Goal: Transaction & Acquisition: Obtain resource

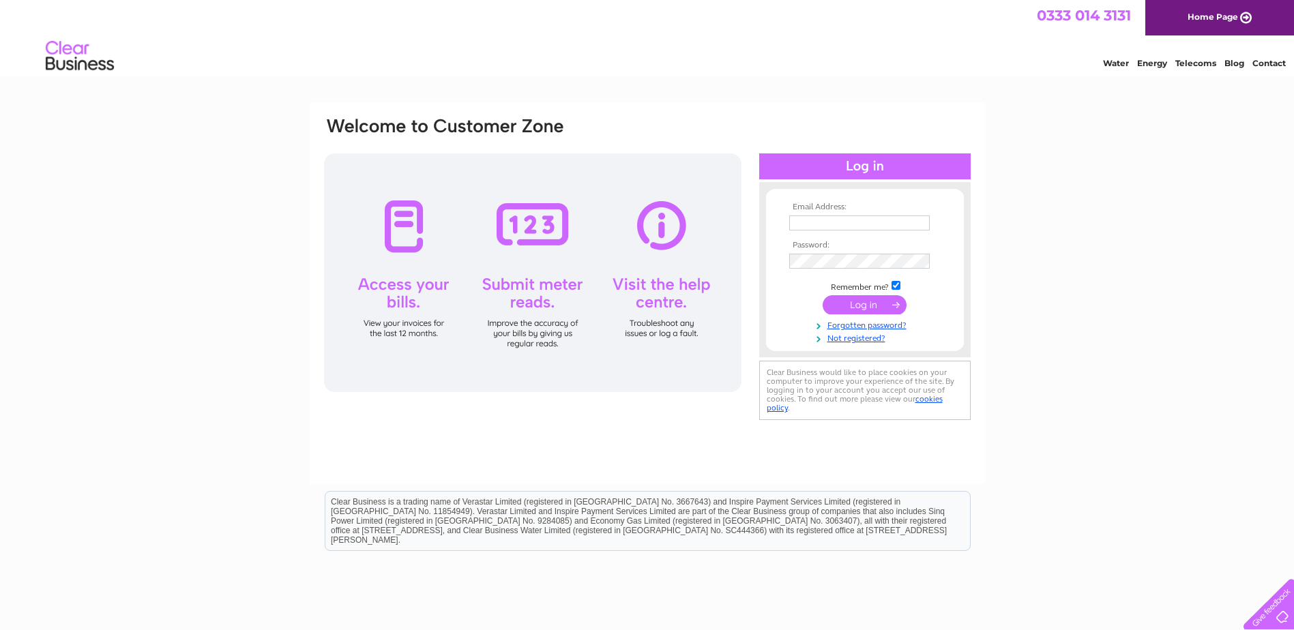
click at [871, 226] on input "text" at bounding box center [859, 223] width 141 height 15
type input "arcadia1@talktalkbusiness.net"
drag, startPoint x: 722, startPoint y: 207, endPoint x: 532, endPoint y: 208, distance: 189.6
click at [559, 212] on div "Email Address: arcadia1@talktalkbusiness.net Password:" at bounding box center [647, 270] width 649 height 309
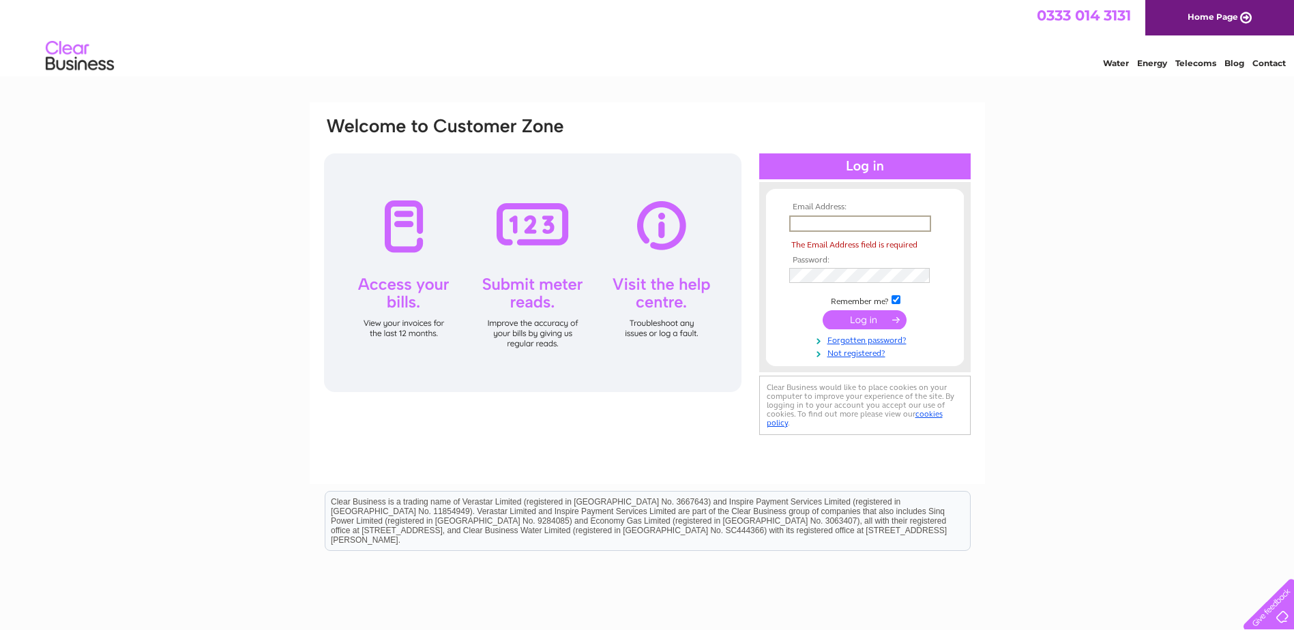
click at [834, 220] on input "text" at bounding box center [860, 224] width 142 height 16
type input "office@arcadiabusinesscentre.com"
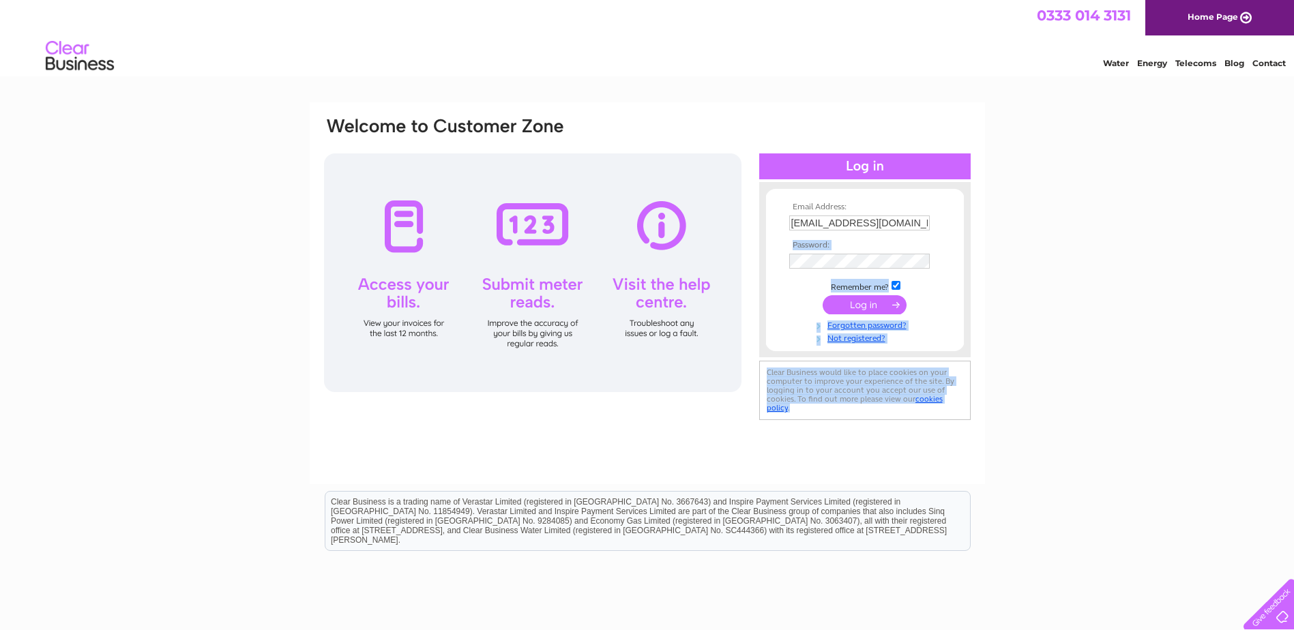
drag, startPoint x: 675, startPoint y: 238, endPoint x: 600, endPoint y: 238, distance: 75.7
click at [600, 238] on div "Email Address: office@arcadiabusinesscentre.com Password:" at bounding box center [647, 270] width 649 height 308
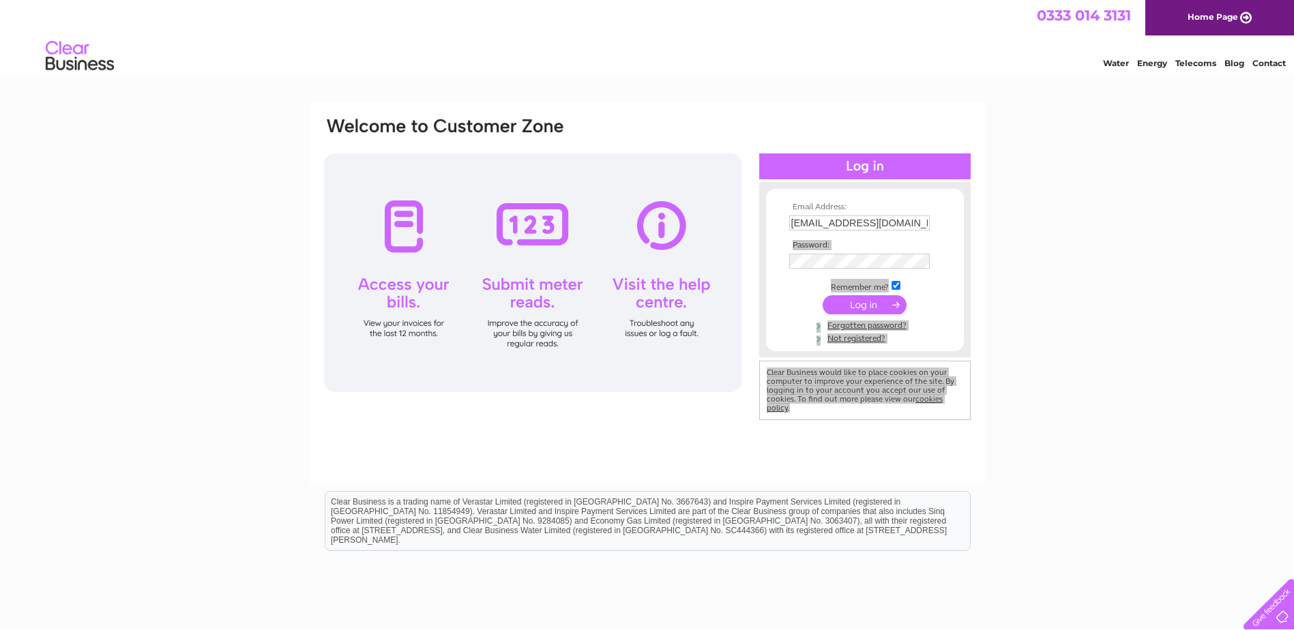
drag, startPoint x: 1209, startPoint y: 505, endPoint x: 1199, endPoint y: 490, distance: 19.1
click at [1203, 496] on html "Clear Business is a trading name of Verastar Limited (registered in [GEOGRAPHIC…" at bounding box center [647, 527] width 1294 height 87
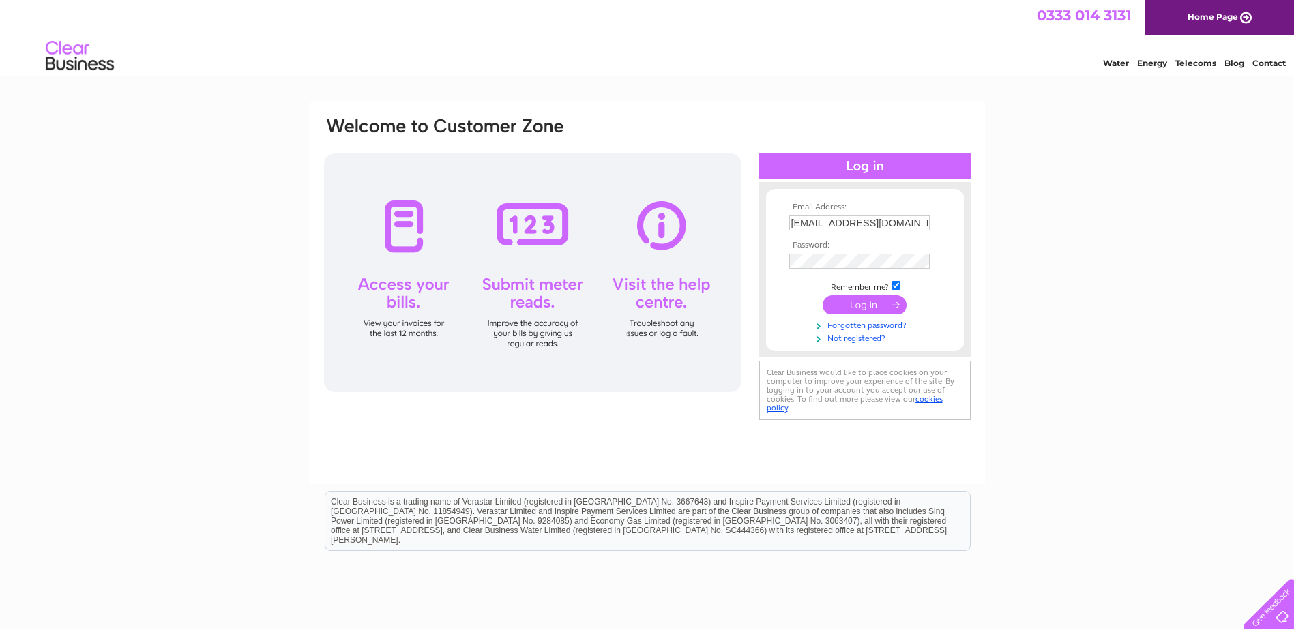
click at [784, 231] on form "Email Address: office@arcadiabusinesscentre.com Password: Forgotten password?" at bounding box center [865, 273] width 198 height 141
drag, startPoint x: 789, startPoint y: 220, endPoint x: 1304, endPoint y: 267, distance: 517.2
click at [1293, 265] on html "Email Address: office@arcadiabusinesscentre.com Password:" at bounding box center [647, 364] width 1294 height 728
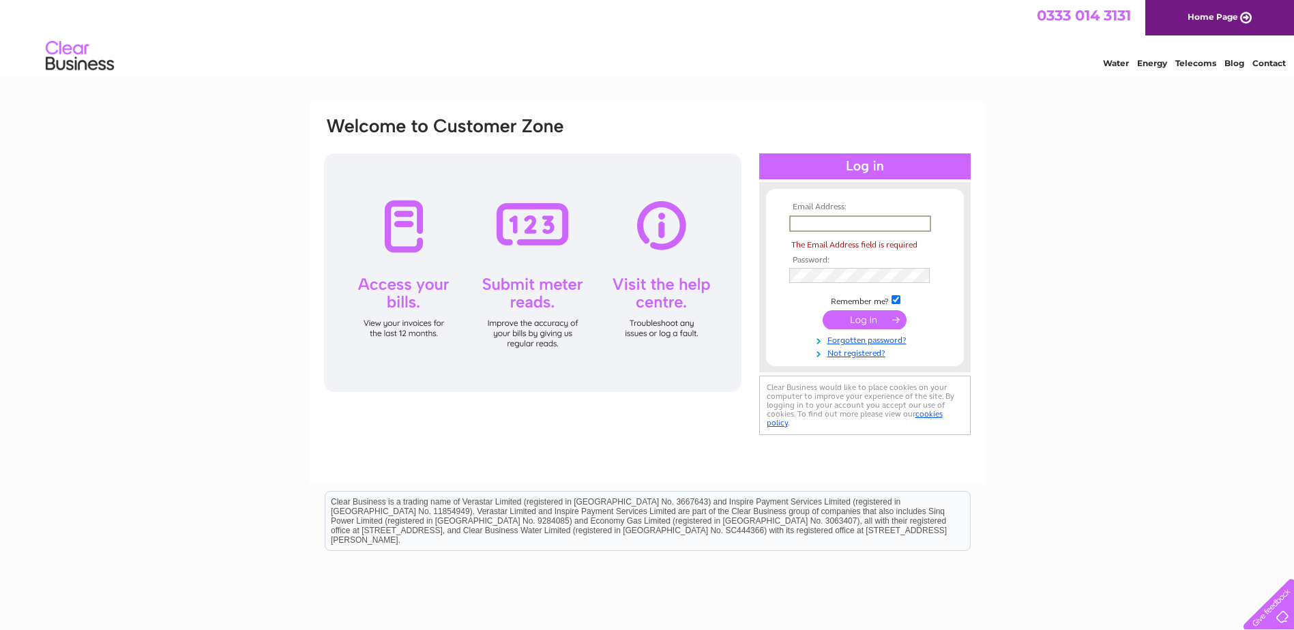
click at [907, 228] on input "text" at bounding box center [860, 224] width 142 height 16
type input "arcadia1@talktalkbusiness.net"
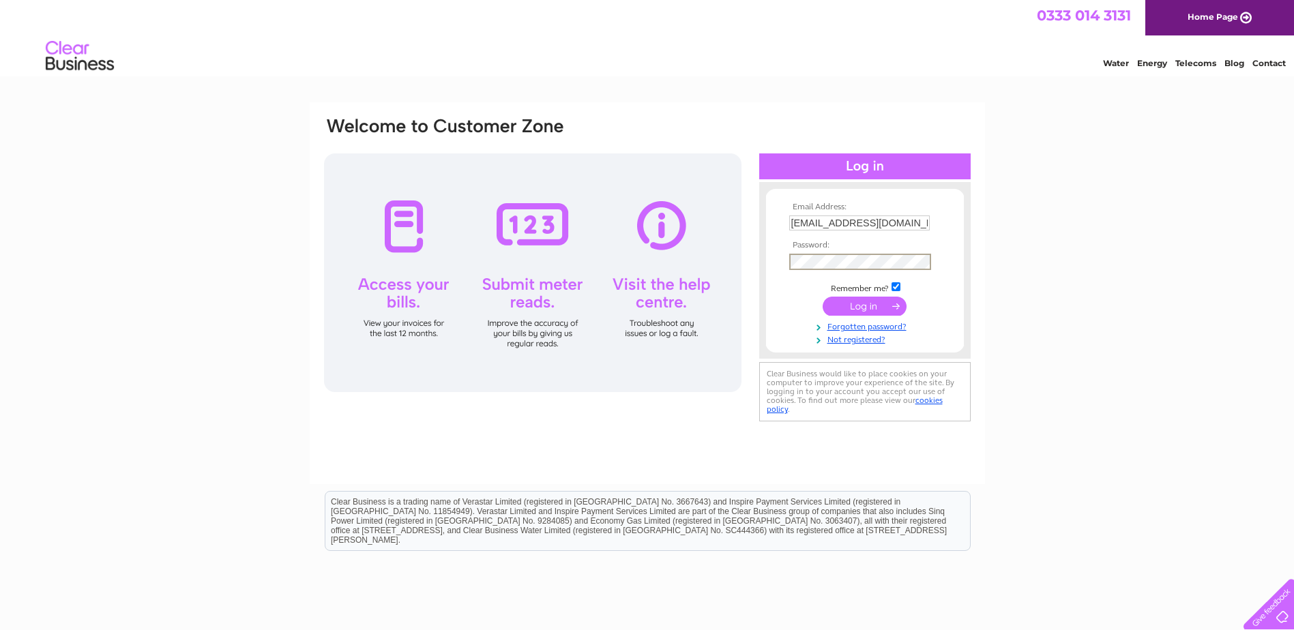
click at [823, 297] on input "submit" at bounding box center [865, 306] width 84 height 19
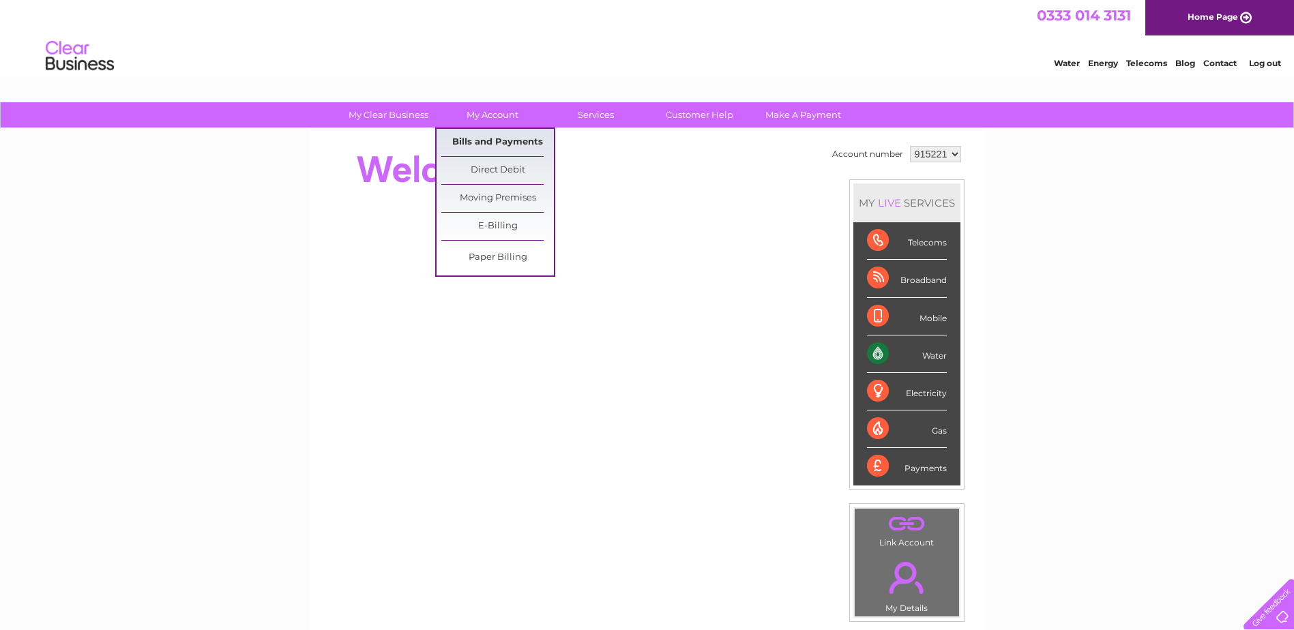
click at [502, 142] on link "Bills and Payments" at bounding box center [497, 142] width 113 height 27
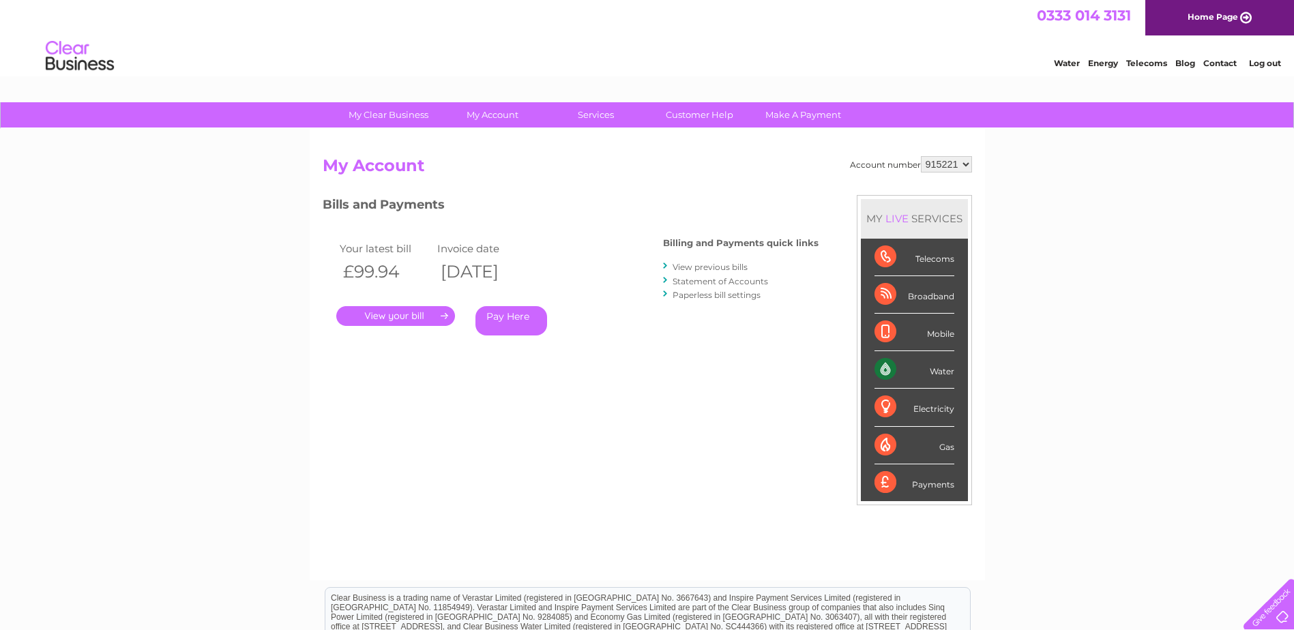
click at [405, 315] on link "." at bounding box center [395, 316] width 119 height 20
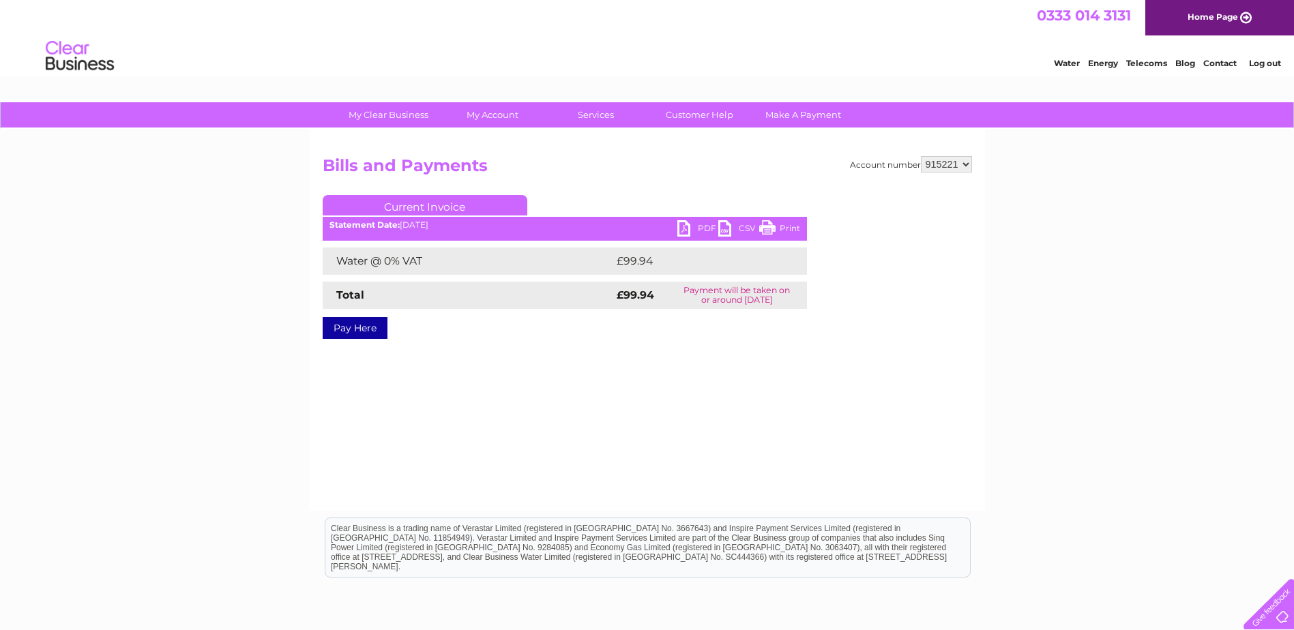
click at [708, 229] on link "PDF" at bounding box center [697, 230] width 41 height 20
click at [958, 166] on select "915221 915229 939566" at bounding box center [946, 164] width 51 height 16
select select "915229"
click at [921, 156] on select "915221 915229 939566" at bounding box center [946, 164] width 51 height 16
click at [703, 227] on link "PDF" at bounding box center [697, 230] width 41 height 20
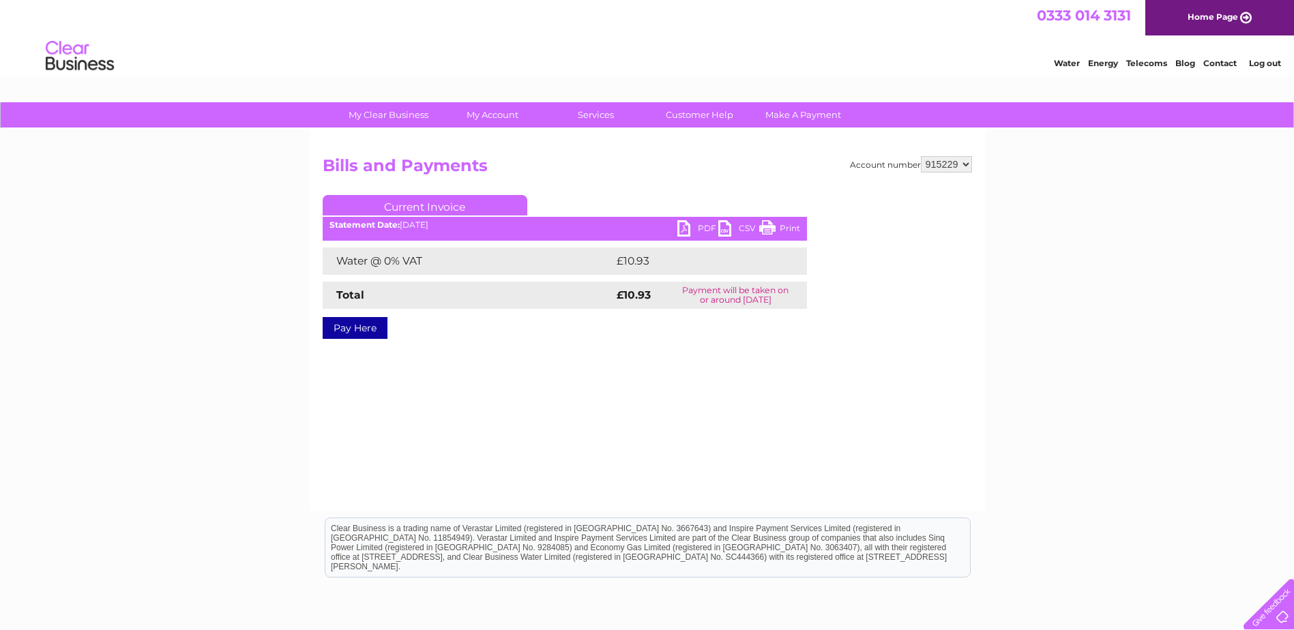
click at [970, 164] on select "915221 915229 939566" at bounding box center [946, 164] width 51 height 16
select select "939566"
click at [921, 156] on select "915221 915229 939566" at bounding box center [946, 164] width 51 height 16
click at [687, 223] on link "PDF" at bounding box center [697, 230] width 41 height 20
